Goal: Entertainment & Leisure: Consume media (video, audio)

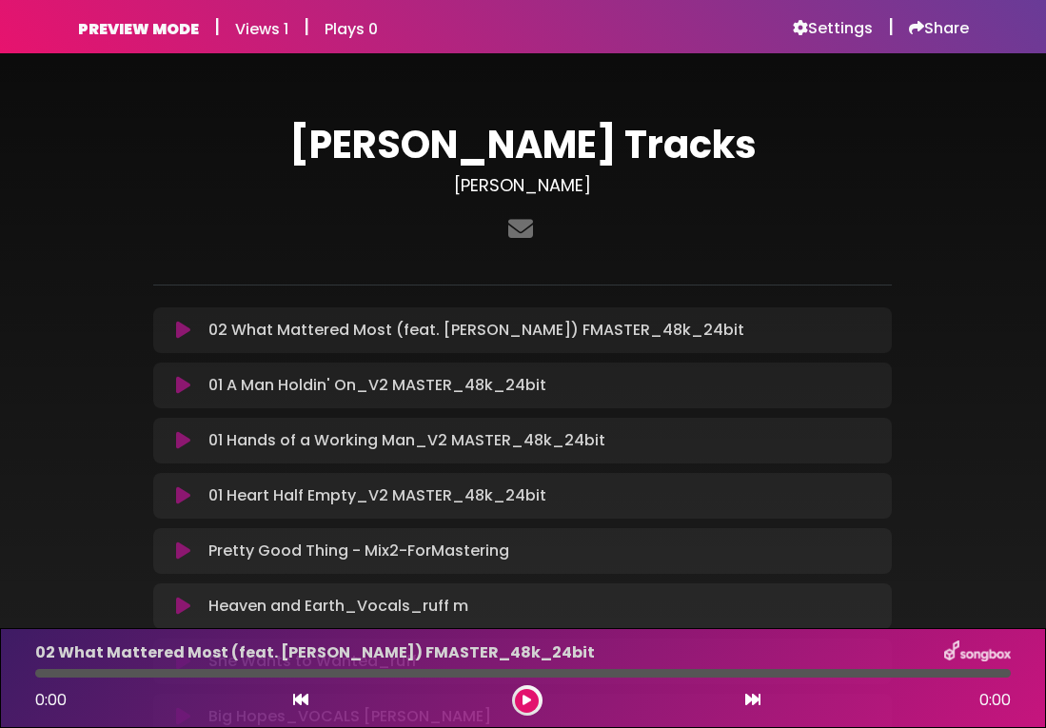
click at [181, 333] on icon at bounding box center [183, 330] width 14 height 19
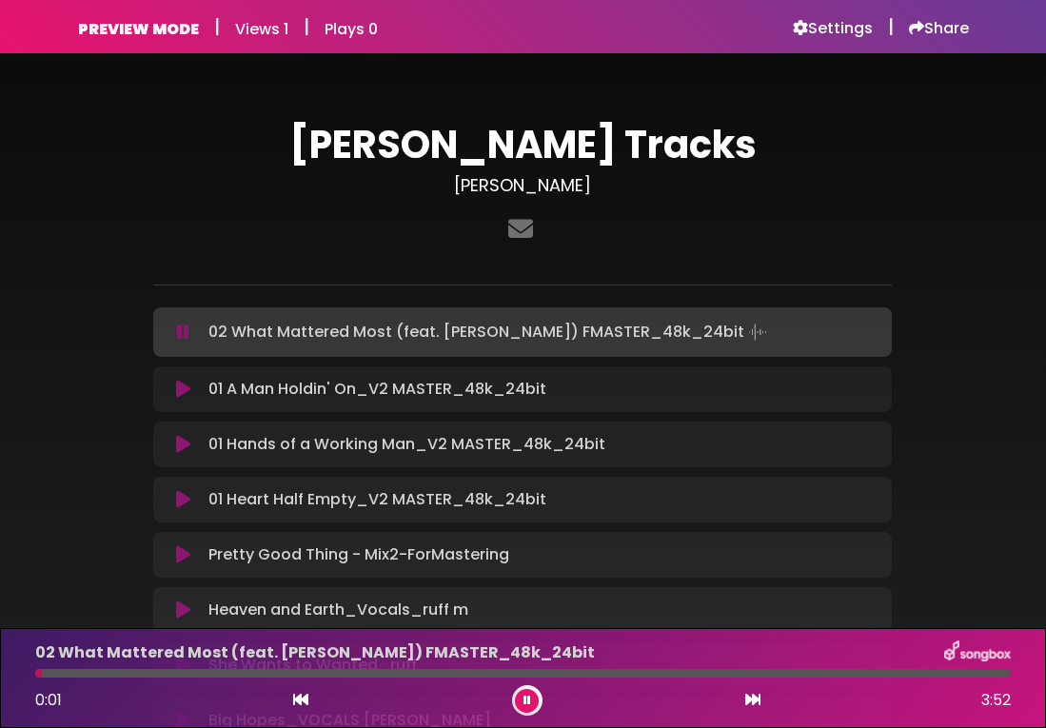
click at [180, 326] on icon at bounding box center [183, 332] width 12 height 19
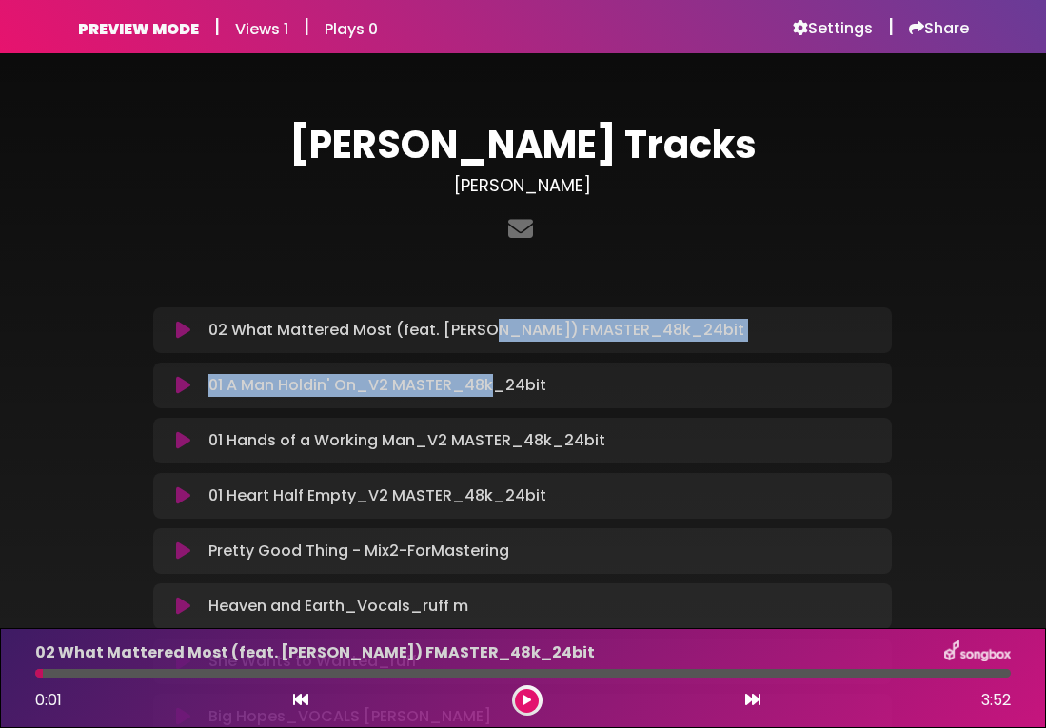
drag, startPoint x: 490, startPoint y: 339, endPoint x: 490, endPoint y: 382, distance: 42.8
click at [490, 382] on div "02 What Mattered Most (feat. [PERSON_NAME]) FMASTER_48k_24bit Loading Track... …" at bounding box center [522, 523] width 739 height 432
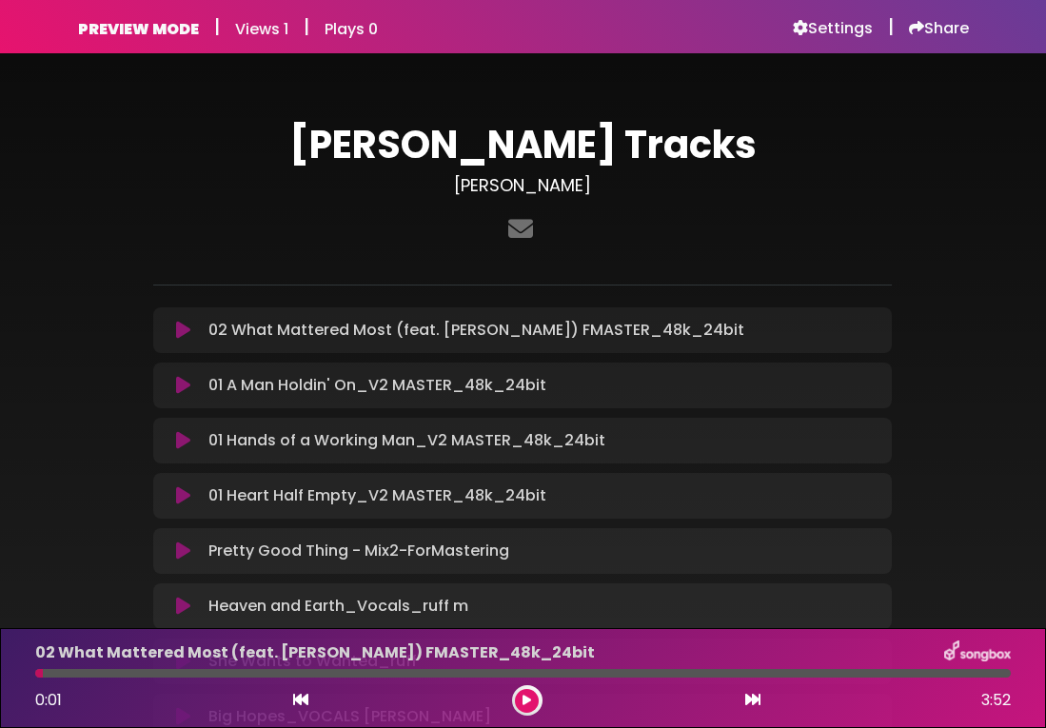
click at [583, 368] on div "01 A Man Holdin' On_V2 MASTER_48k_24bit Loading Track... Your Feedback Name Ema…" at bounding box center [522, 386] width 739 height 46
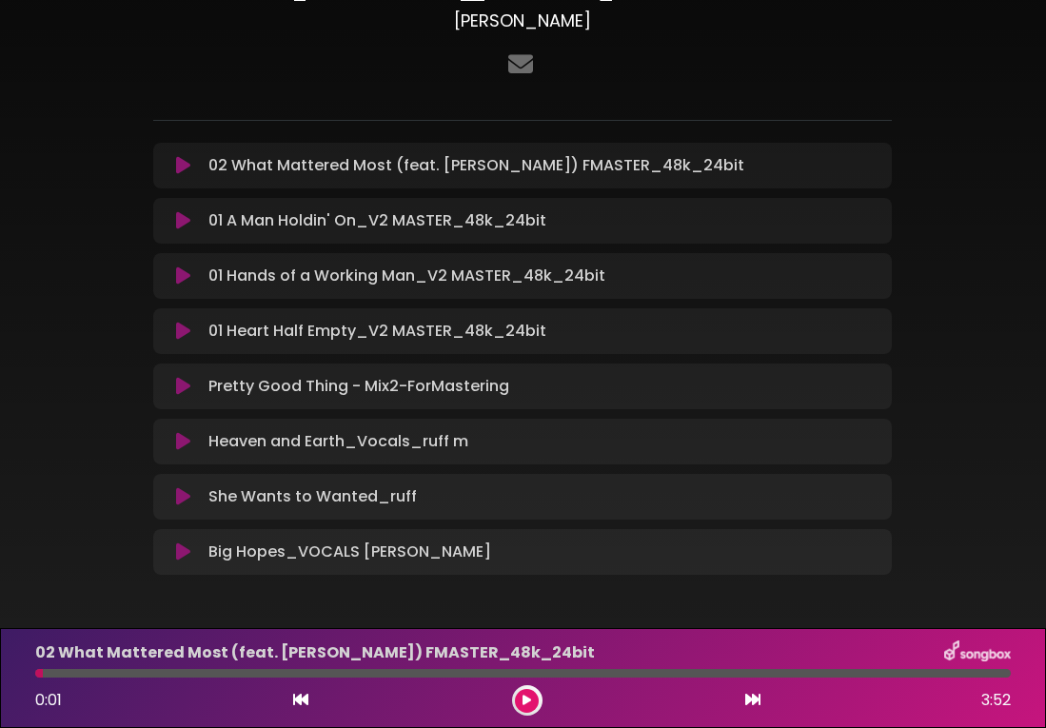
scroll to position [167, 0]
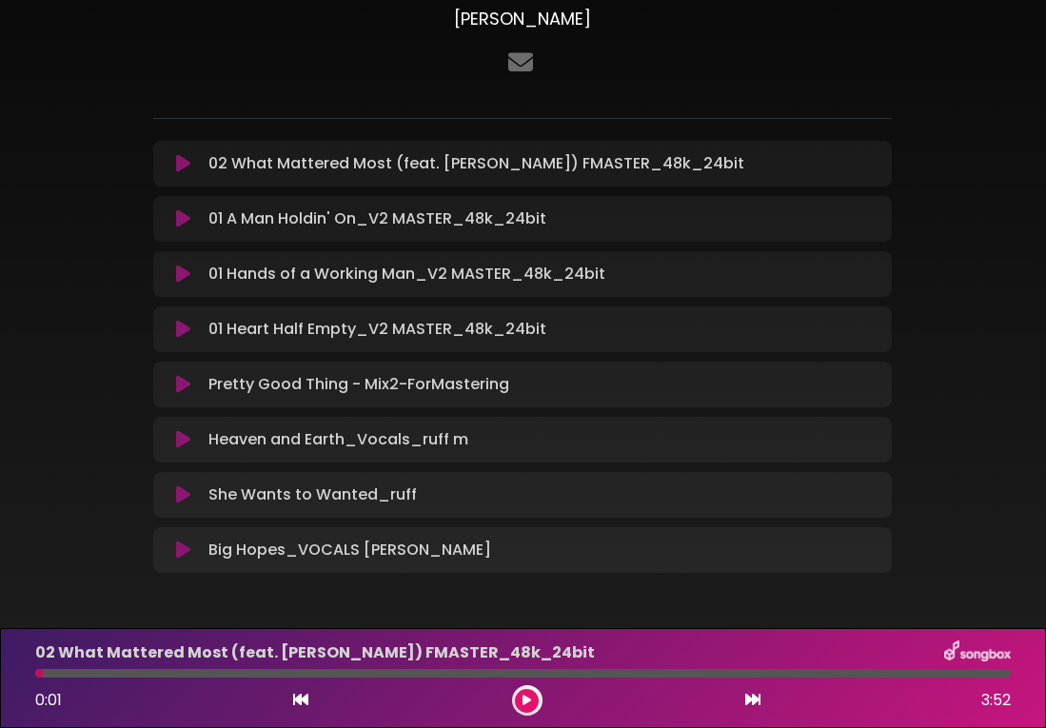
click at [193, 214] on button at bounding box center [183, 218] width 36 height 19
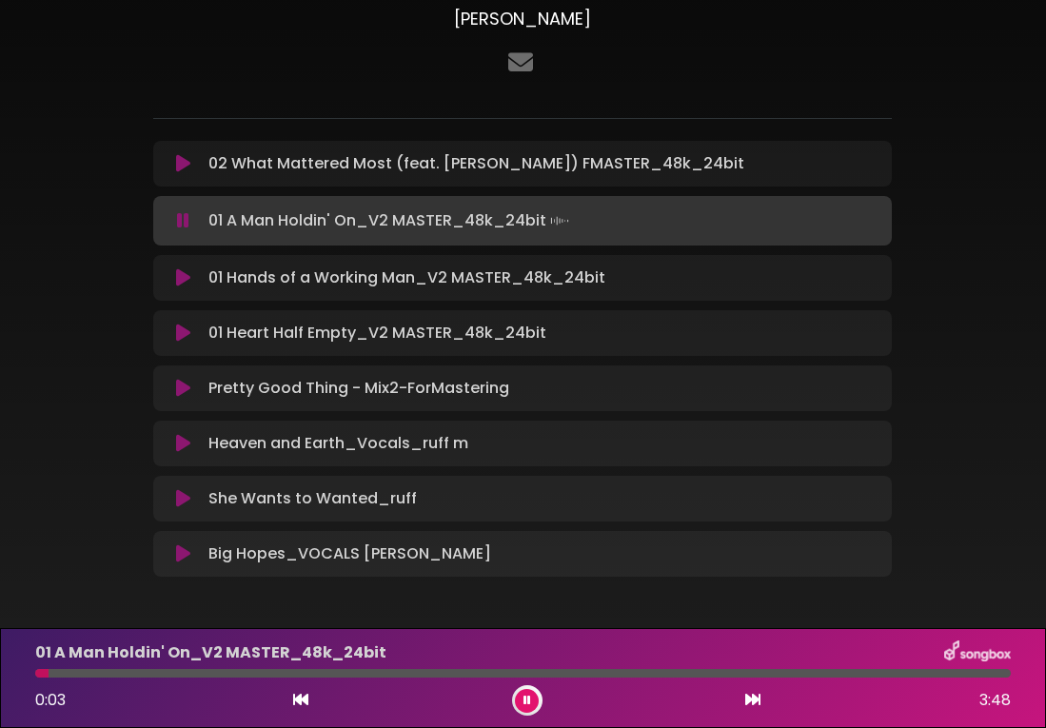
click at [186, 223] on icon at bounding box center [183, 220] width 12 height 19
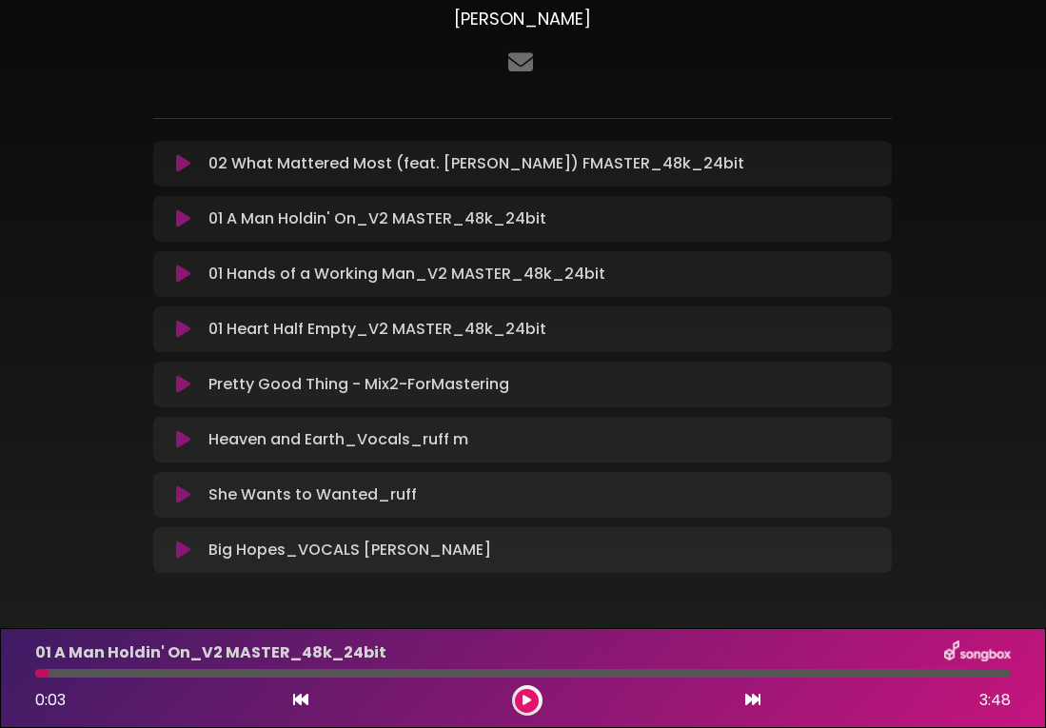
click at [177, 268] on icon at bounding box center [183, 274] width 14 height 19
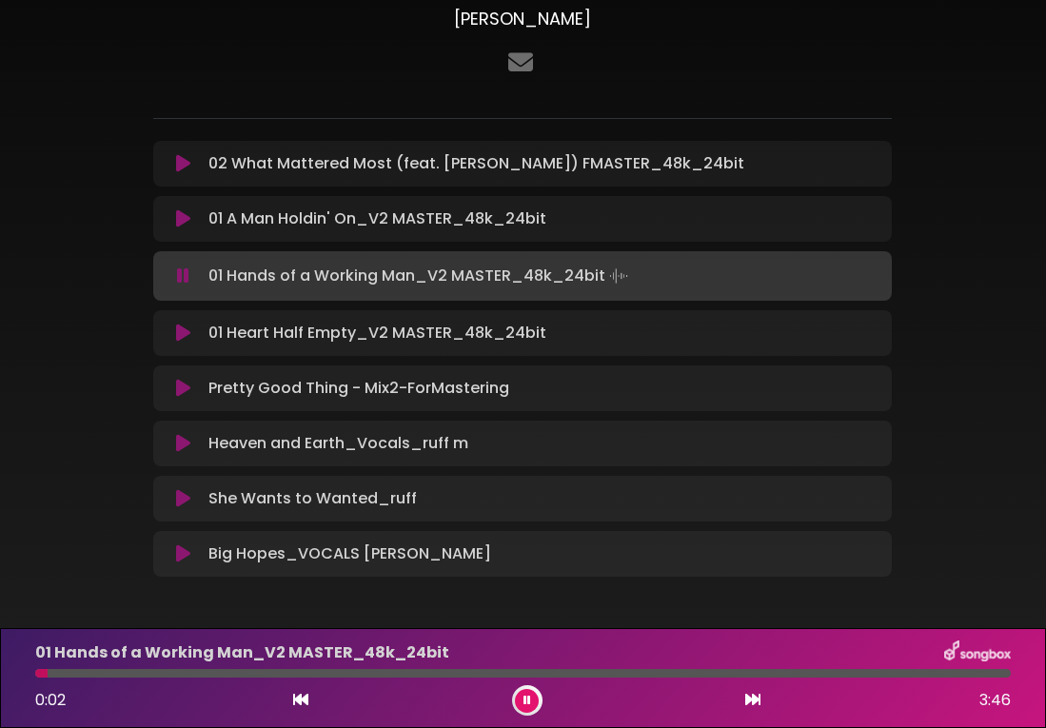
click at [187, 276] on icon at bounding box center [183, 276] width 12 height 19
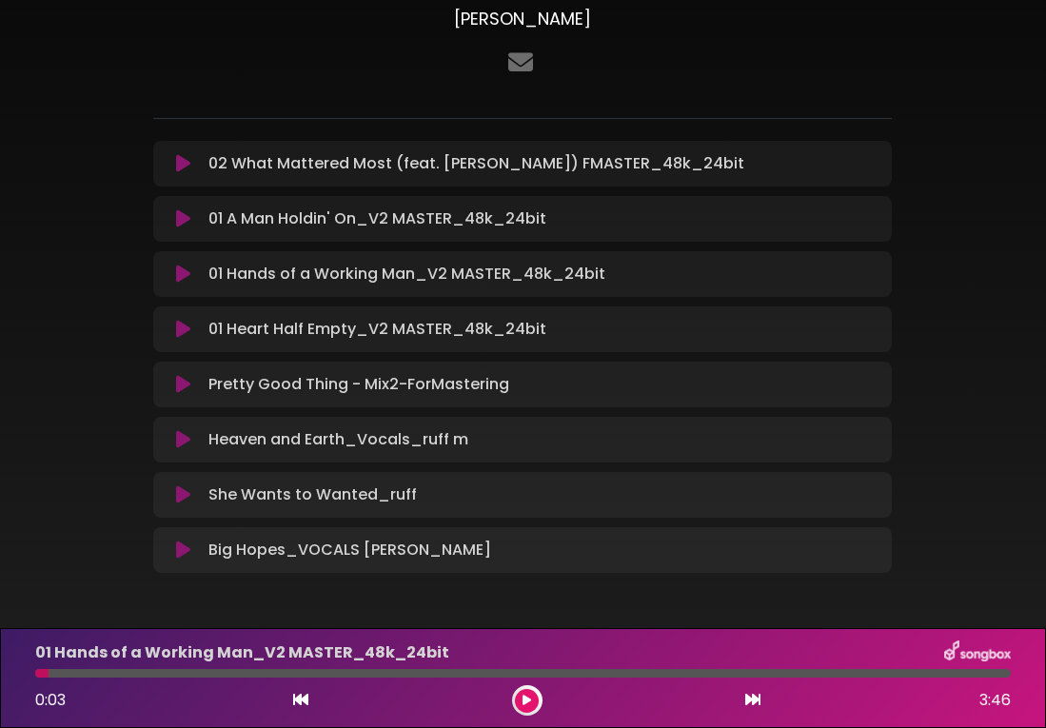
click at [180, 327] on icon at bounding box center [183, 329] width 14 height 19
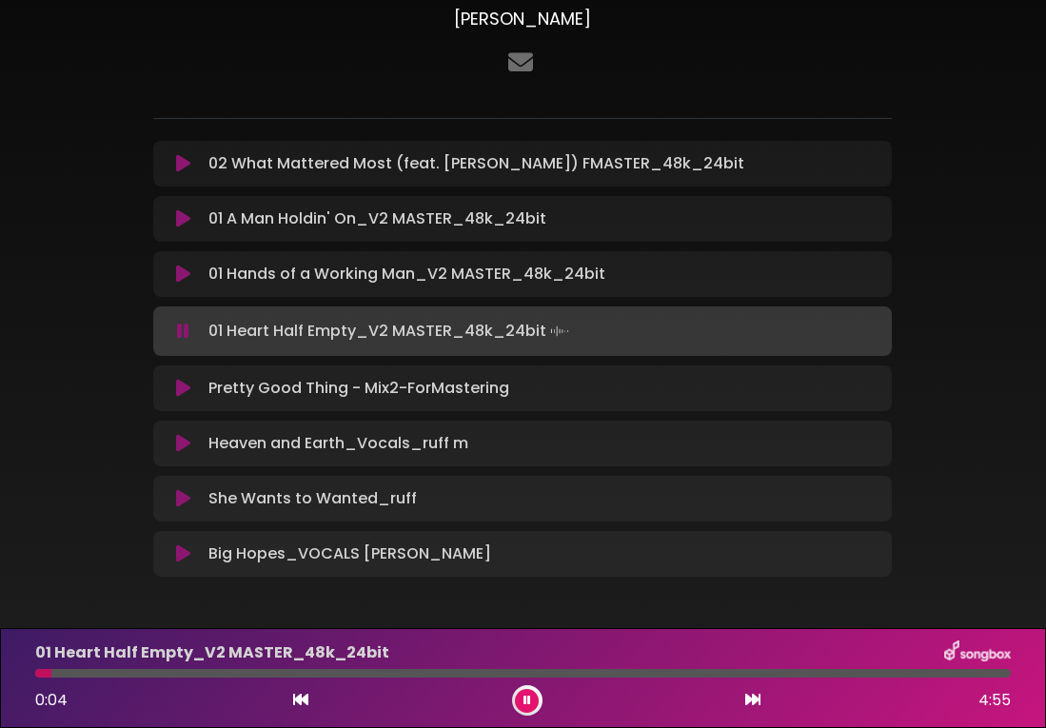
click at [184, 330] on icon at bounding box center [183, 331] width 12 height 19
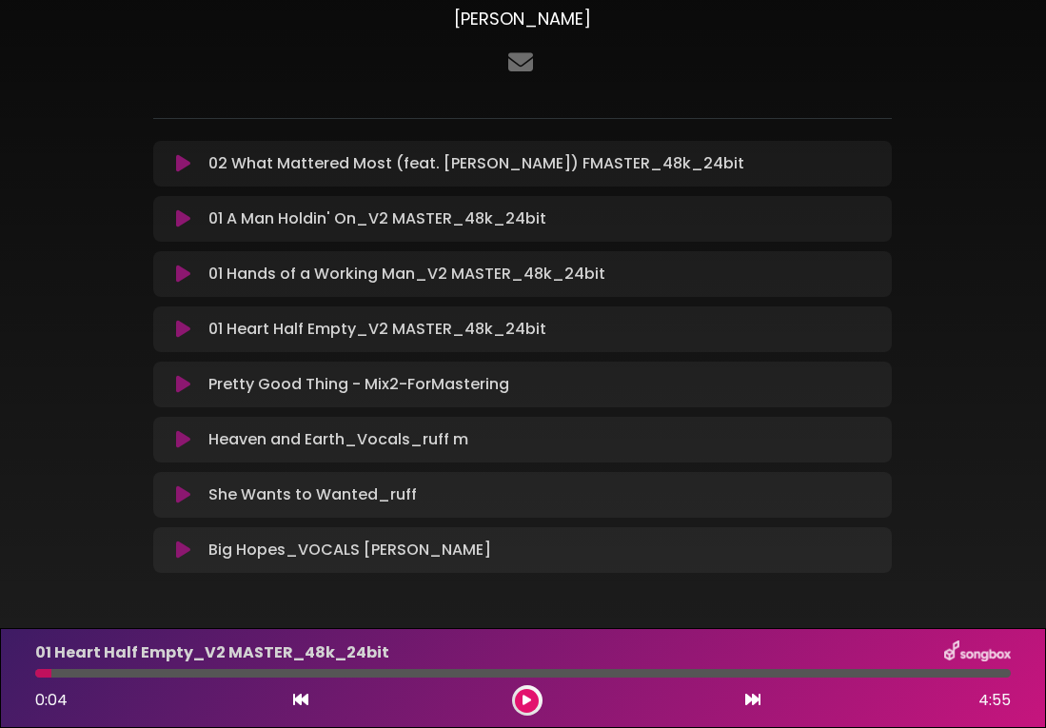
click at [180, 389] on icon at bounding box center [183, 384] width 14 height 19
click at [183, 386] on icon at bounding box center [183, 384] width 14 height 19
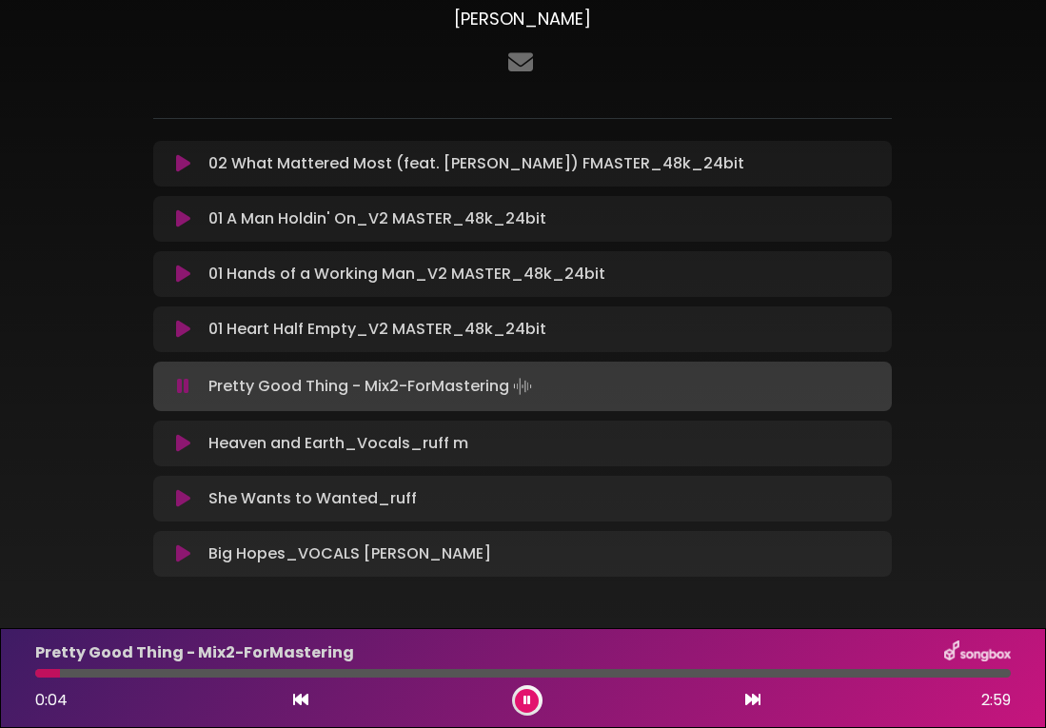
click at [183, 386] on icon at bounding box center [183, 386] width 12 height 19
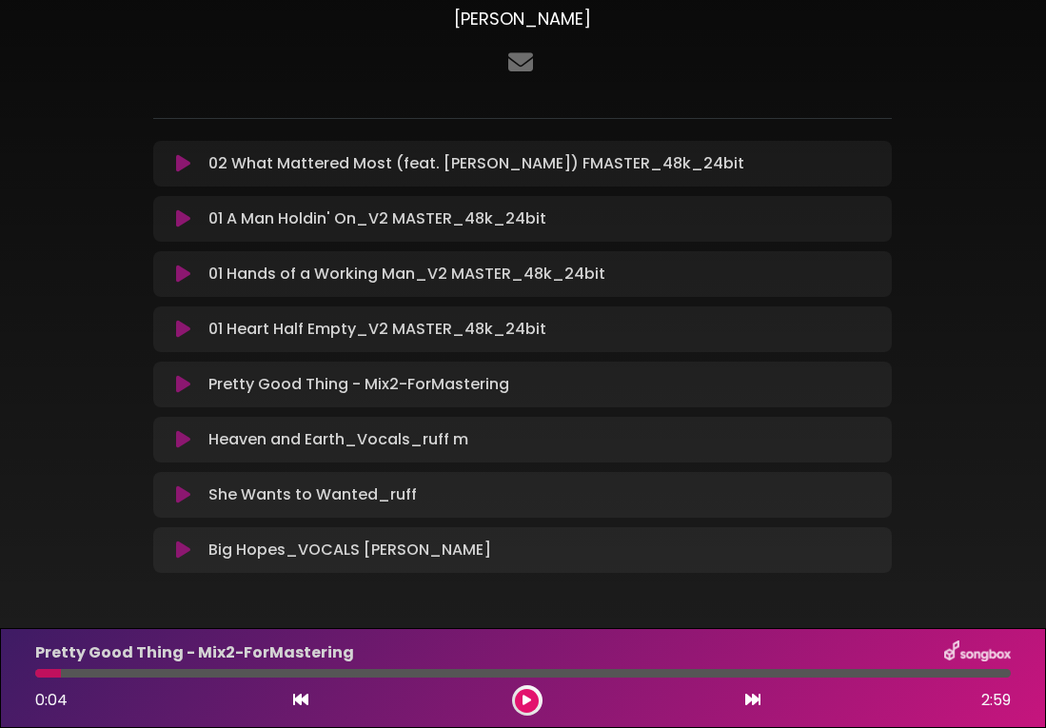
click at [179, 446] on icon at bounding box center [183, 439] width 14 height 19
click at [182, 444] on icon at bounding box center [183, 439] width 14 height 19
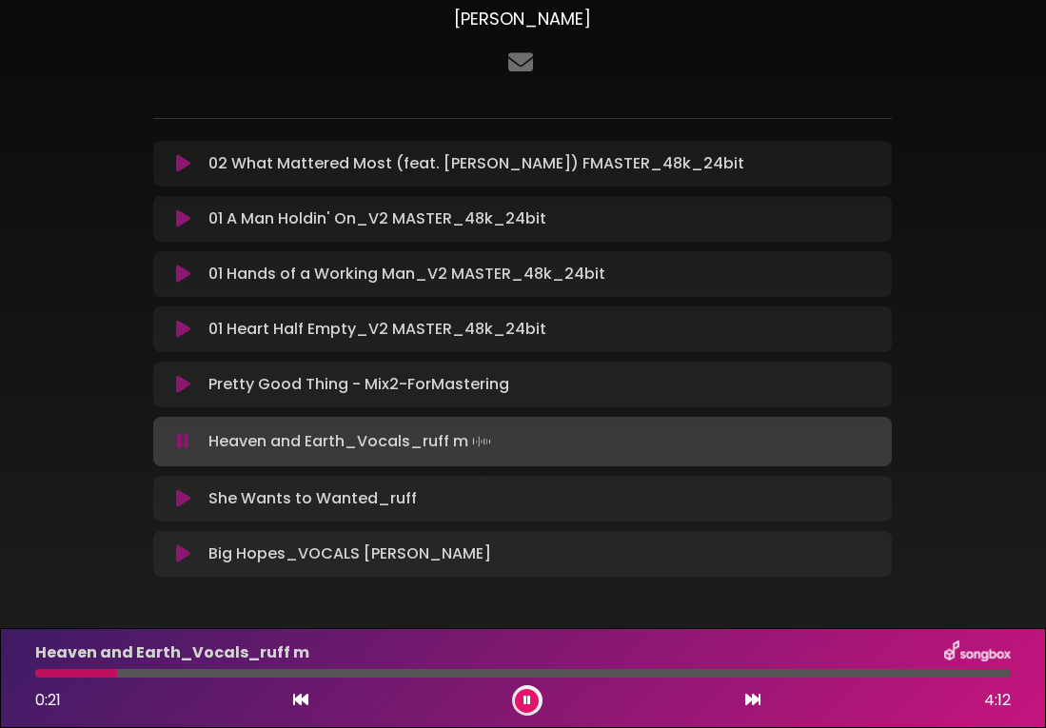
click at [182, 444] on icon at bounding box center [183, 441] width 12 height 19
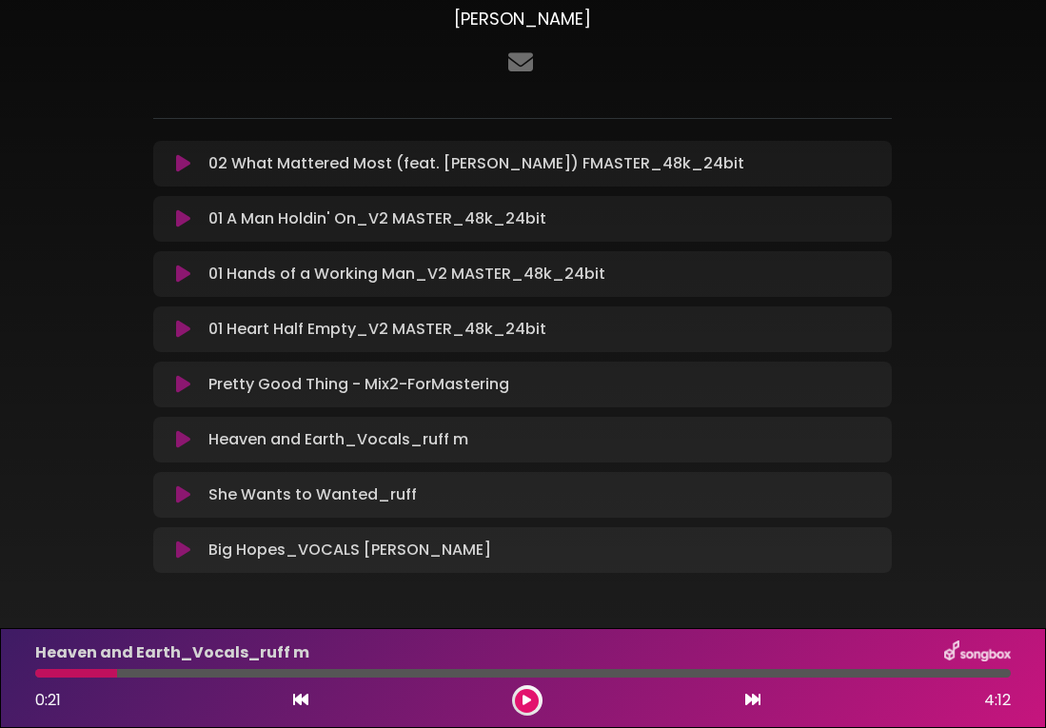
click at [188, 494] on icon at bounding box center [183, 494] width 14 height 19
click at [186, 497] on icon at bounding box center [183, 494] width 14 height 19
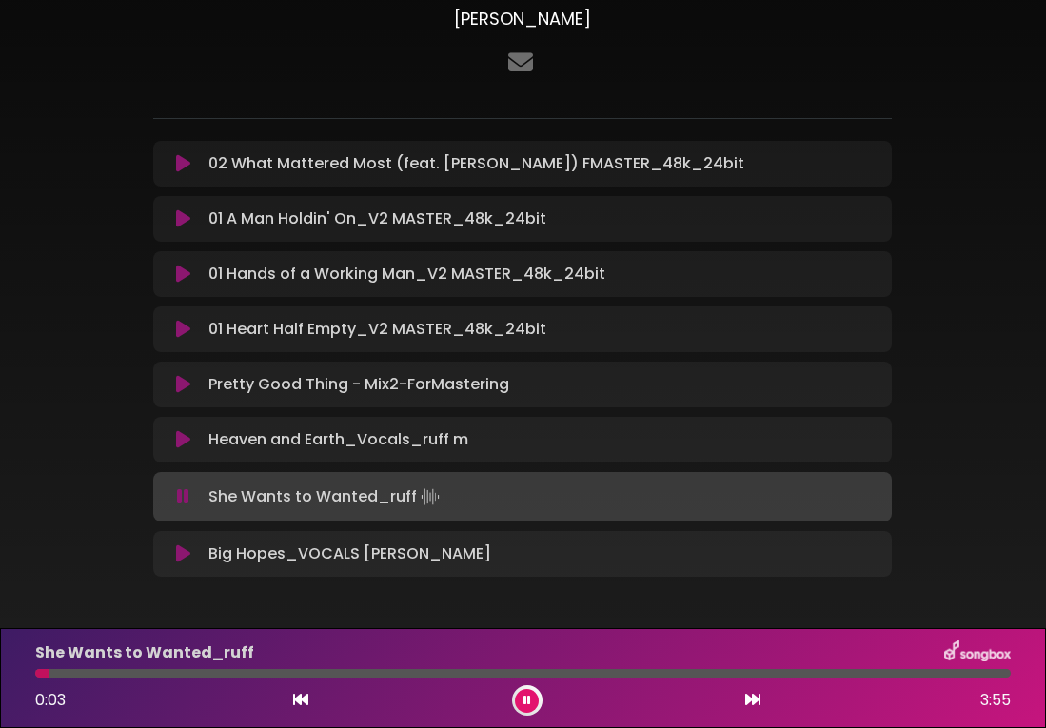
click at [159, 678] on div "She Wants to Wanted_ruff 0:03 3:55" at bounding box center [523, 678] width 999 height 75
click at [162, 674] on div at bounding box center [523, 673] width 976 height 9
click at [185, 505] on icon at bounding box center [183, 496] width 12 height 19
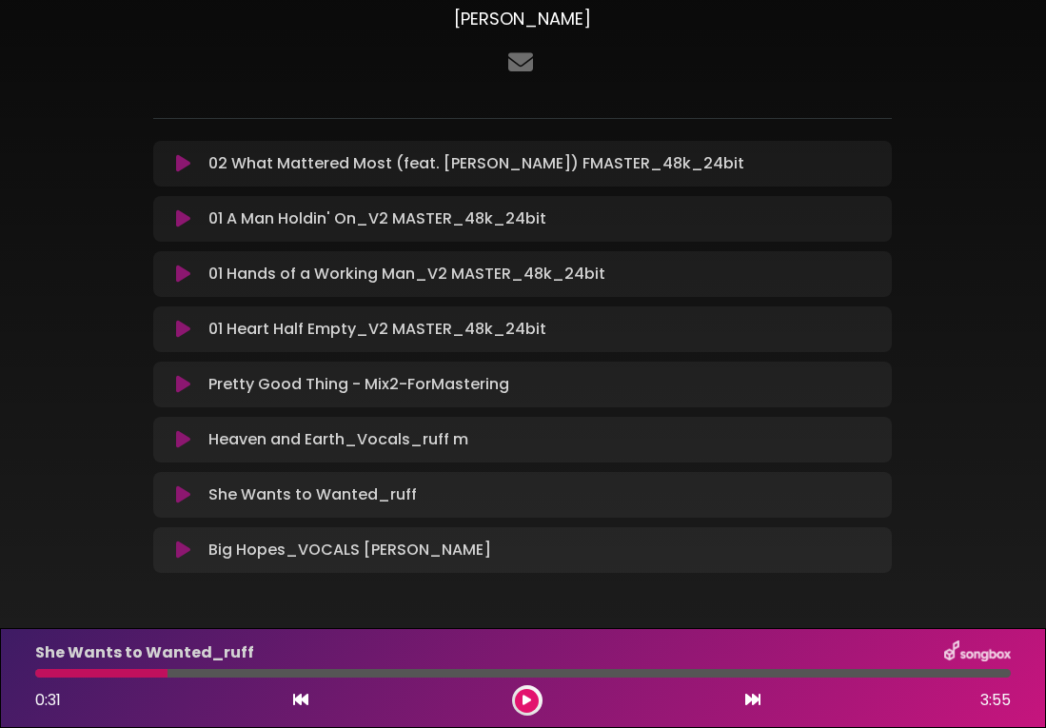
click at [183, 542] on icon at bounding box center [183, 550] width 14 height 19
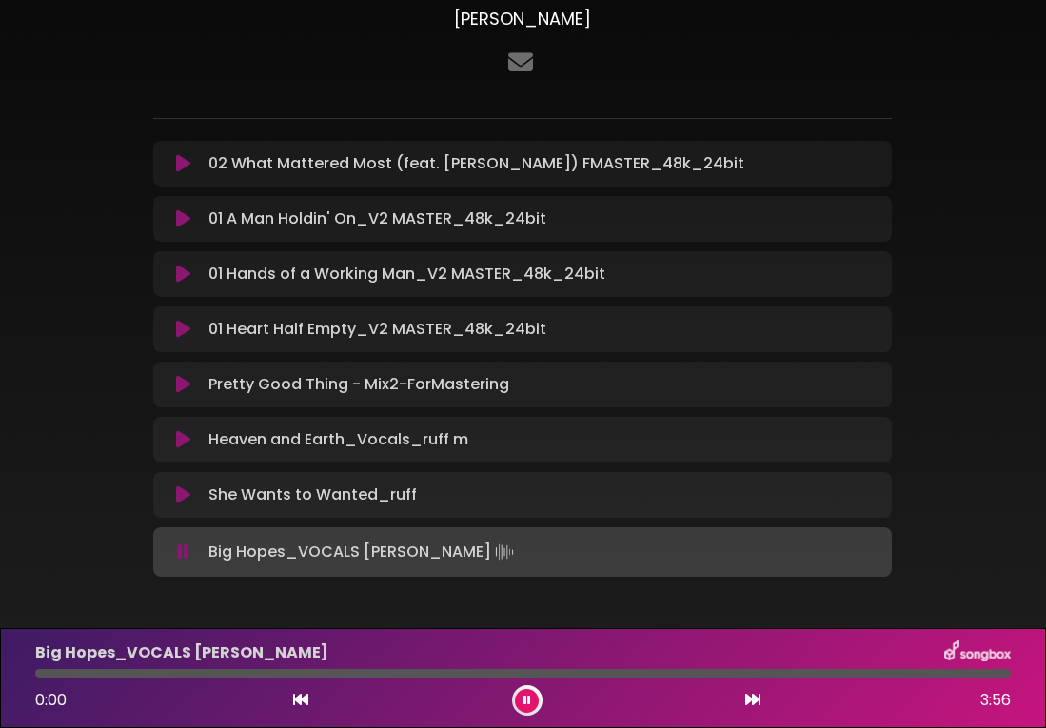
click at [186, 555] on icon at bounding box center [183, 552] width 12 height 19
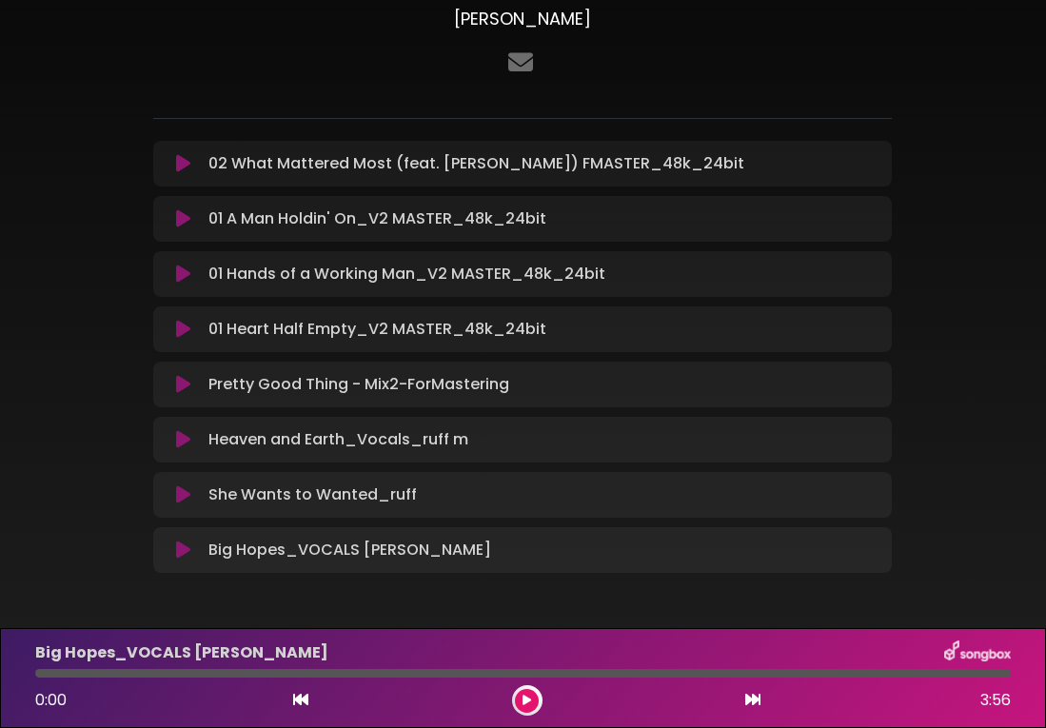
click at [186, 555] on icon at bounding box center [183, 550] width 14 height 19
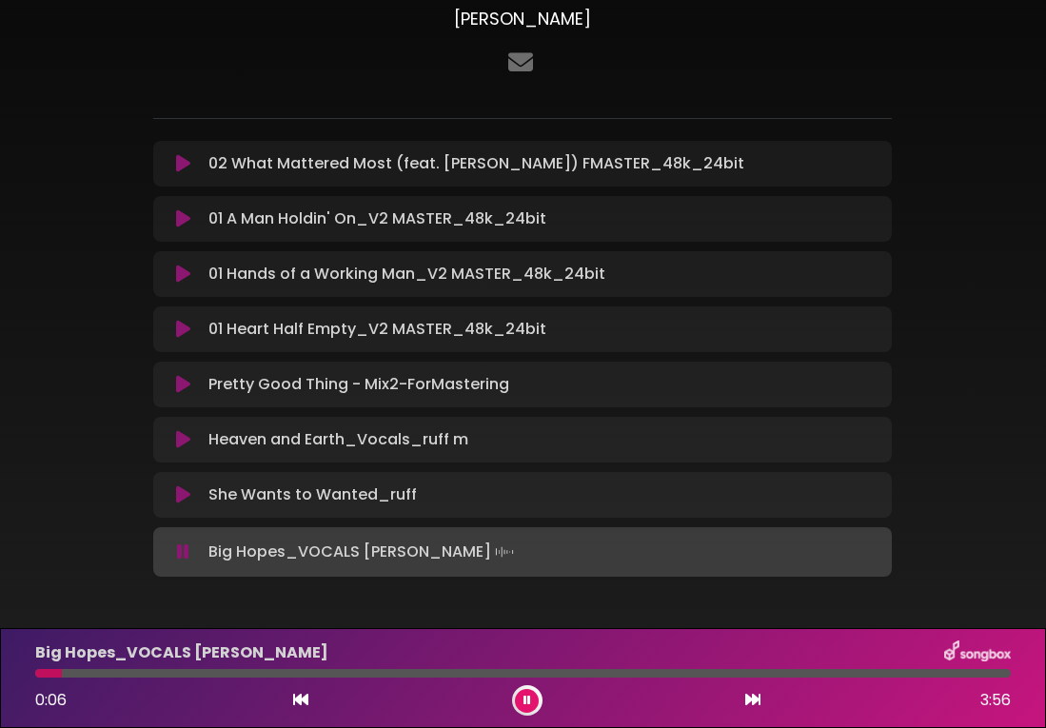
click at [257, 679] on div "Big Hopes_VOCALS [PERSON_NAME] 0:06 3:56" at bounding box center [523, 678] width 999 height 75
click at [270, 673] on div at bounding box center [523, 673] width 976 height 9
click at [294, 677] on div at bounding box center [523, 673] width 976 height 9
click at [327, 676] on div at bounding box center [523, 673] width 976 height 9
click at [405, 676] on div at bounding box center [523, 673] width 976 height 9
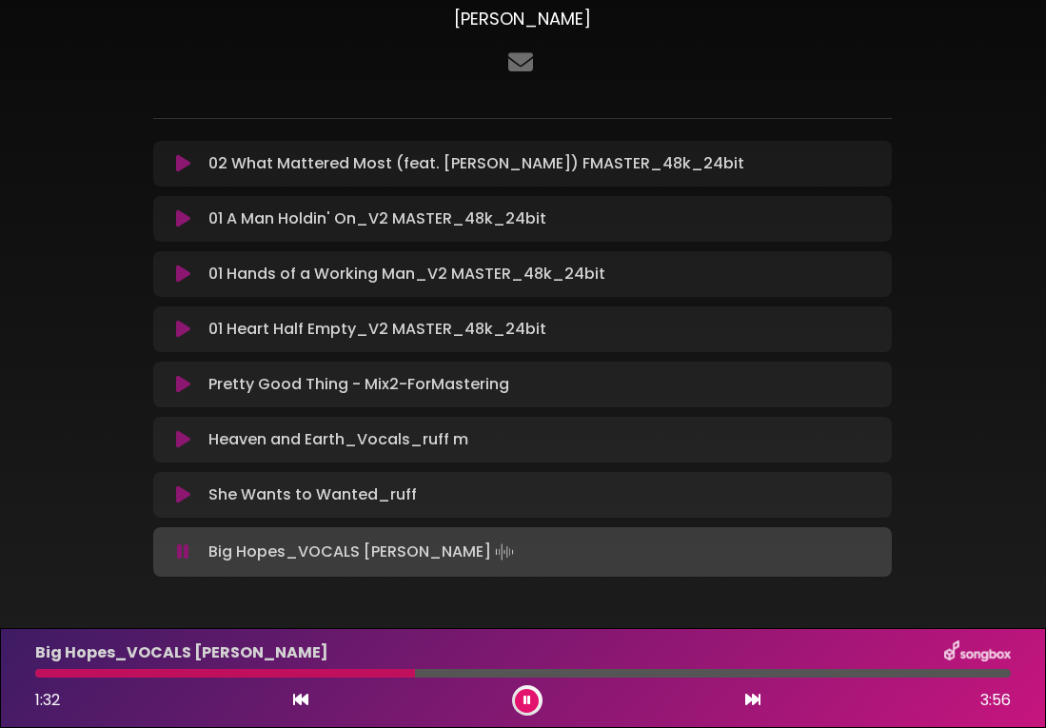
click at [527, 703] on icon at bounding box center [528, 700] width 8 height 11
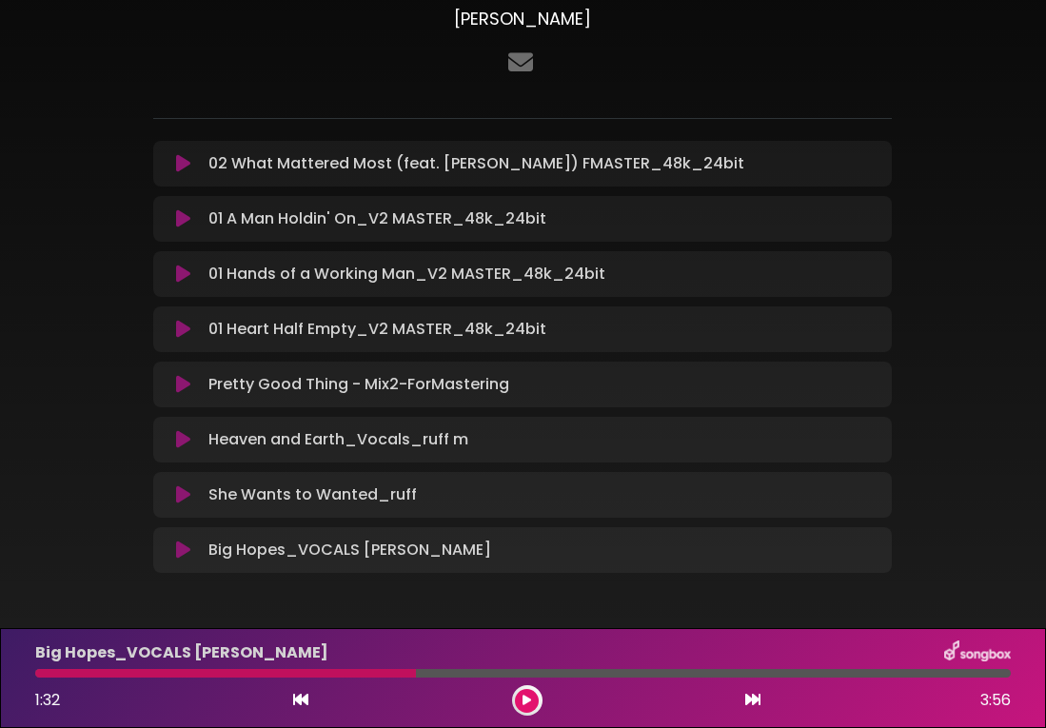
click at [87, 521] on div "[PERSON_NAME] Tracks [PERSON_NAME] ×" at bounding box center [524, 257] width 914 height 695
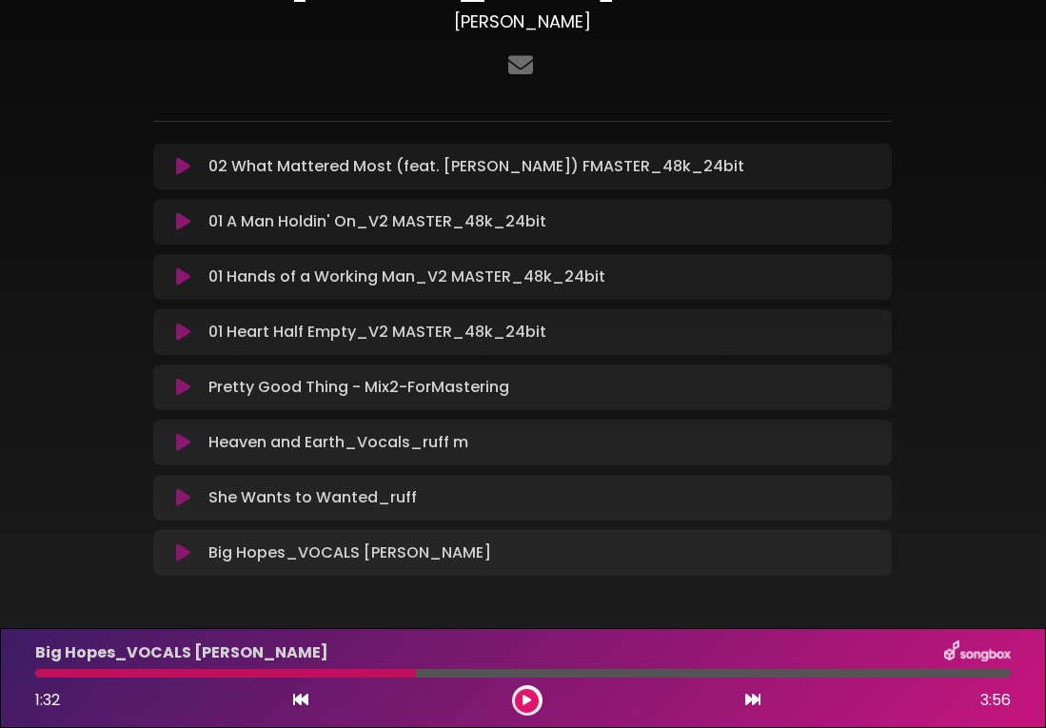
scroll to position [0, 0]
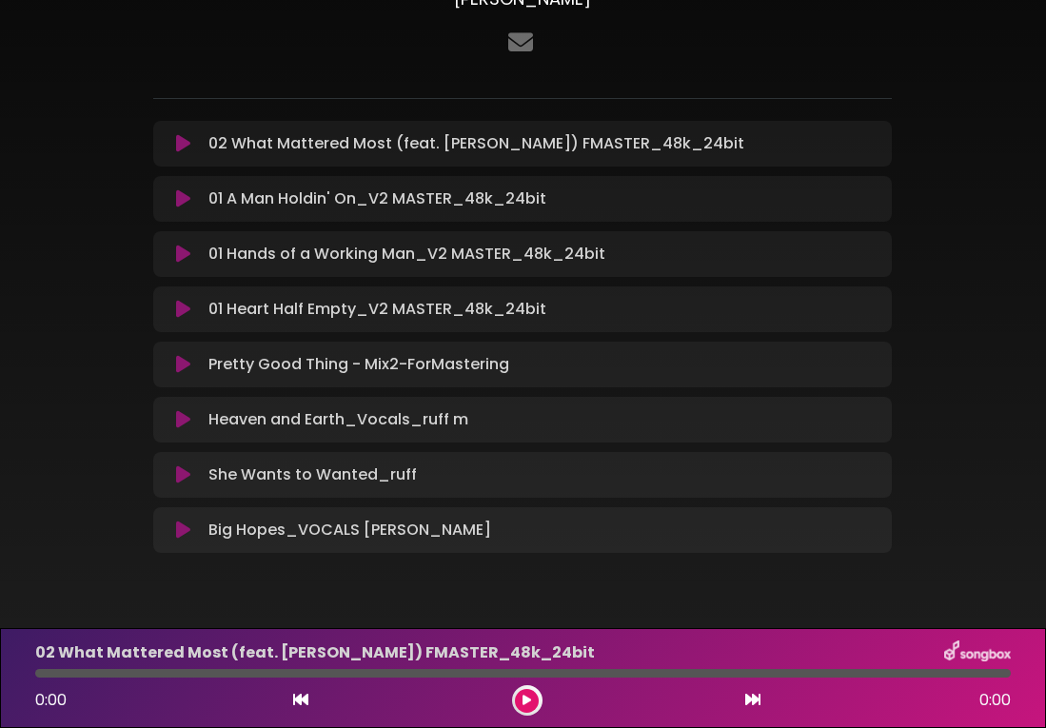
scroll to position [187, 0]
